Goal: Transaction & Acquisition: Book appointment/travel/reservation

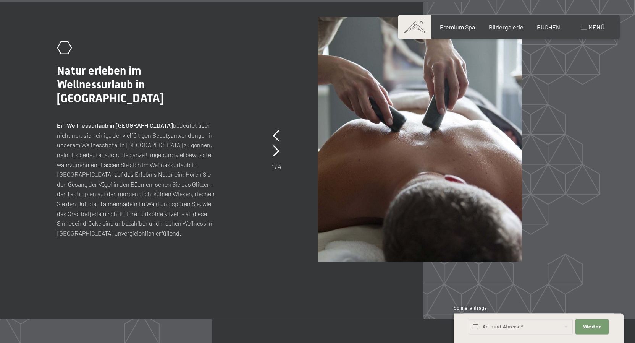
scroll to position [3507, 0]
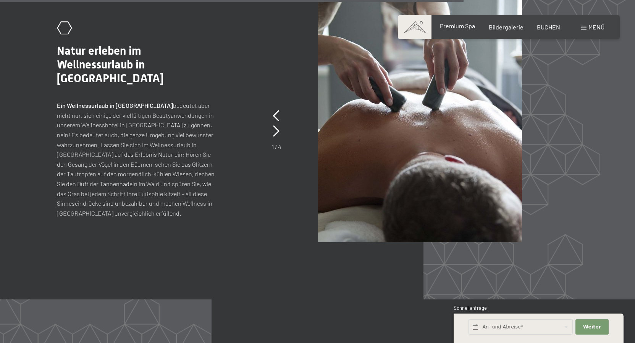
click at [456, 29] on span "Premium Spa" at bounding box center [457, 25] width 35 height 7
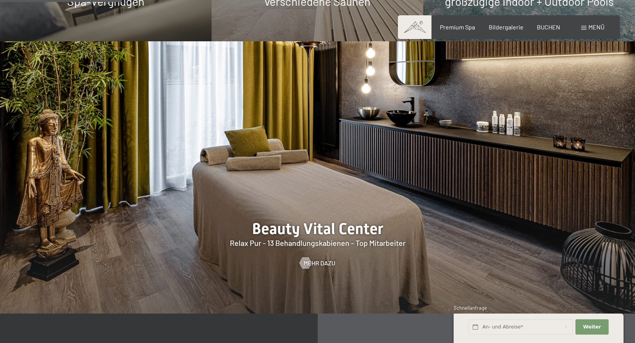
scroll to position [1130, 0]
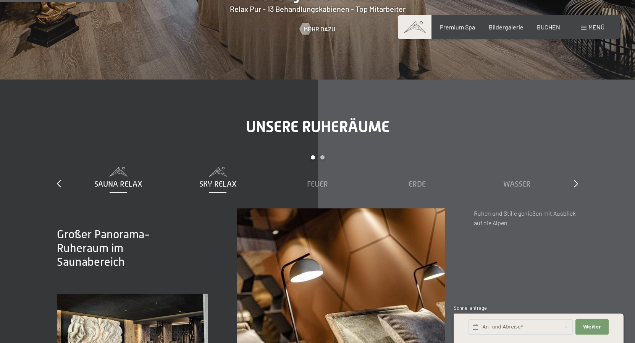
click at [220, 180] on span "Sky Relax" at bounding box center [217, 184] width 37 height 8
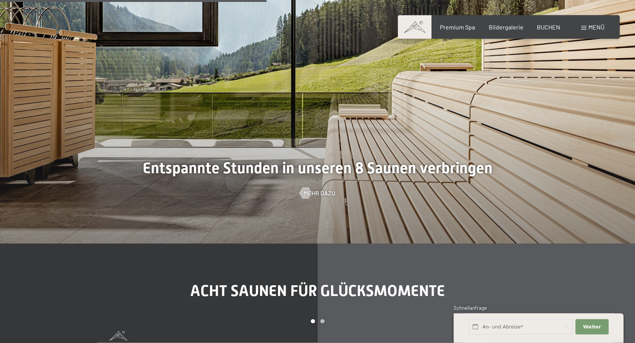
scroll to position [2338, 0]
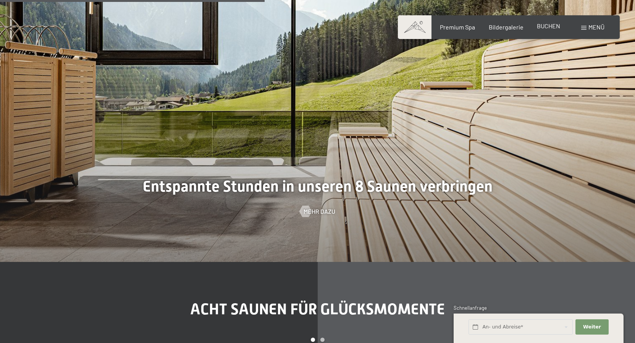
click at [547, 29] on span "BUCHEN" at bounding box center [548, 25] width 23 height 7
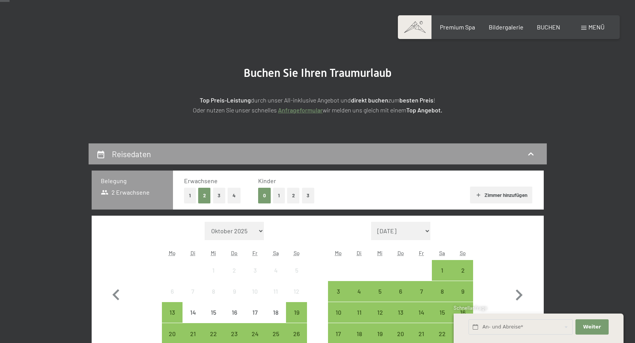
scroll to position [195, 0]
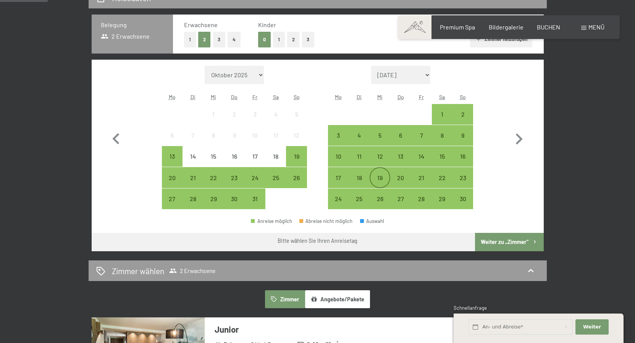
click at [384, 176] on div "19" at bounding box center [380, 184] width 19 height 19
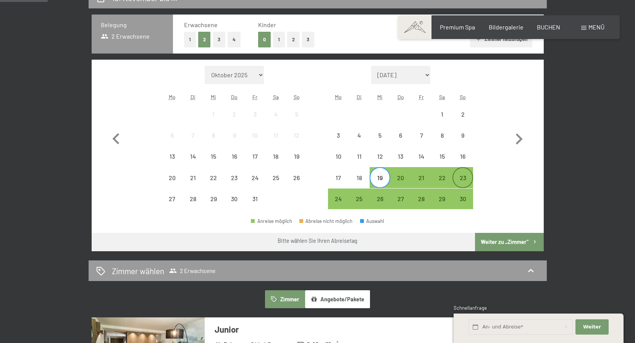
click at [465, 178] on div "23" at bounding box center [462, 184] width 19 height 19
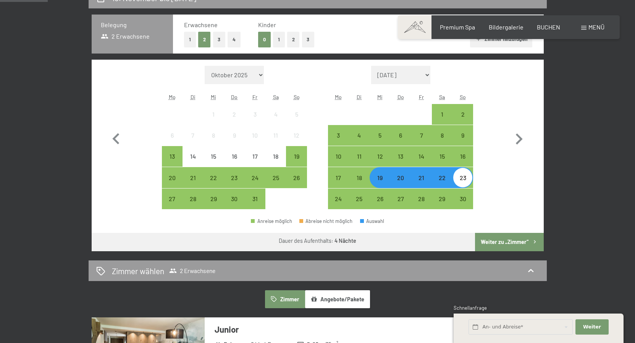
click at [501, 243] on button "Weiter zu „Zimmer“" at bounding box center [509, 242] width 68 height 18
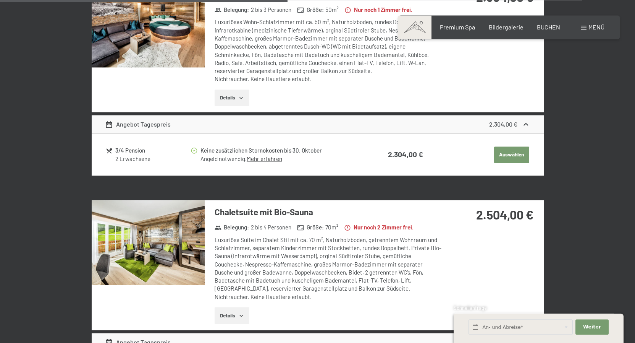
scroll to position [922, 0]
